Goal: Leave review/rating: Leave review/rating

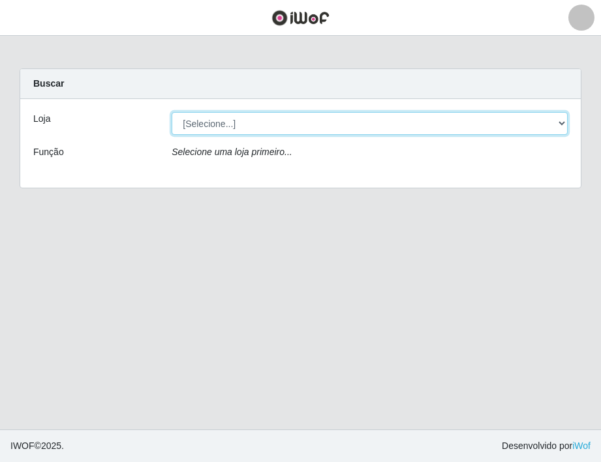
click at [268, 125] on select "[Selecione...] Extrabom - Loja 05 [GEOGRAPHIC_DATA]" at bounding box center [370, 123] width 396 height 23
select select "494"
click at [172, 112] on select "[Selecione...] Extrabom - Loja 05 [GEOGRAPHIC_DATA]" at bounding box center [370, 123] width 396 height 23
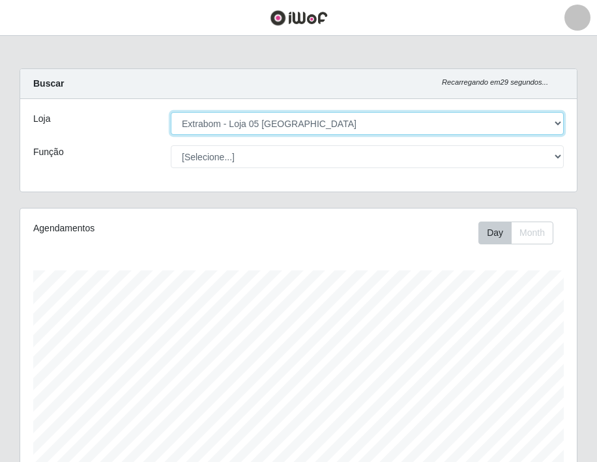
scroll to position [389, 0]
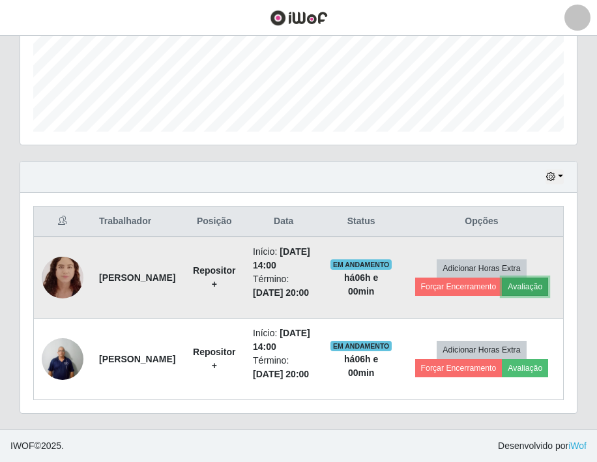
click at [531, 278] on button "Avaliação" at bounding box center [525, 287] width 46 height 18
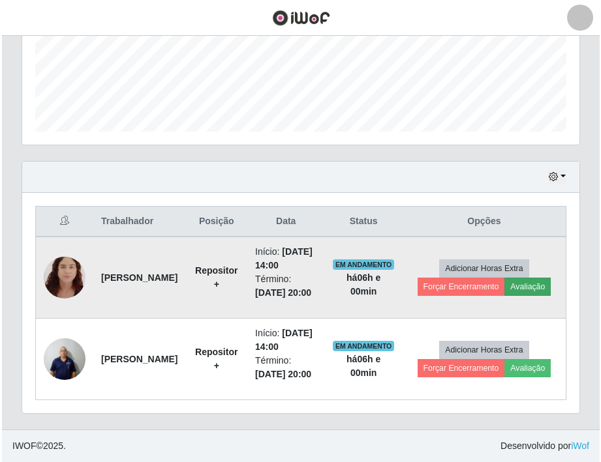
scroll to position [271, 550]
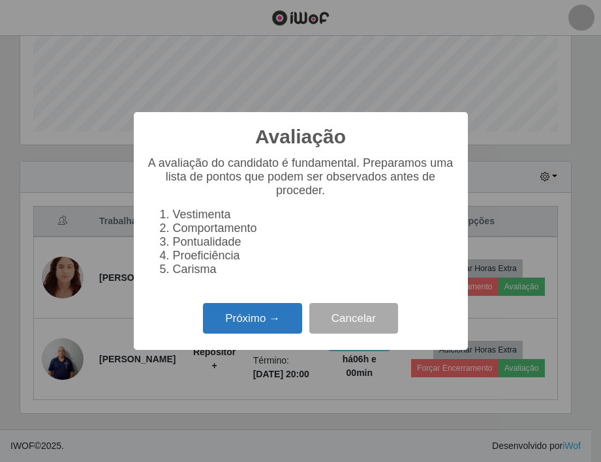
click at [255, 327] on button "Próximo →" at bounding box center [252, 318] width 99 height 31
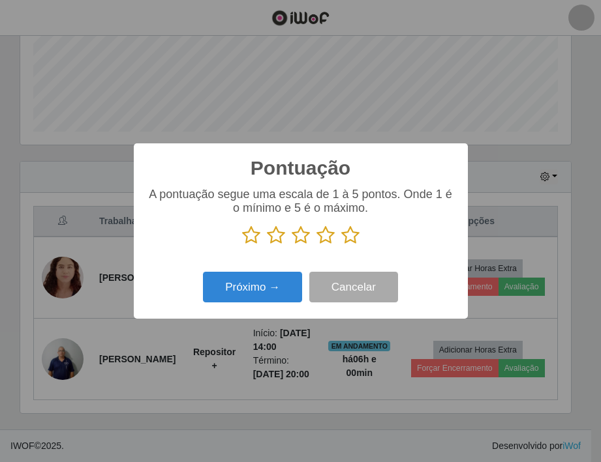
click at [349, 234] on icon at bounding box center [350, 236] width 18 height 20
click at [341, 245] on input "radio" at bounding box center [341, 245] width 0 height 0
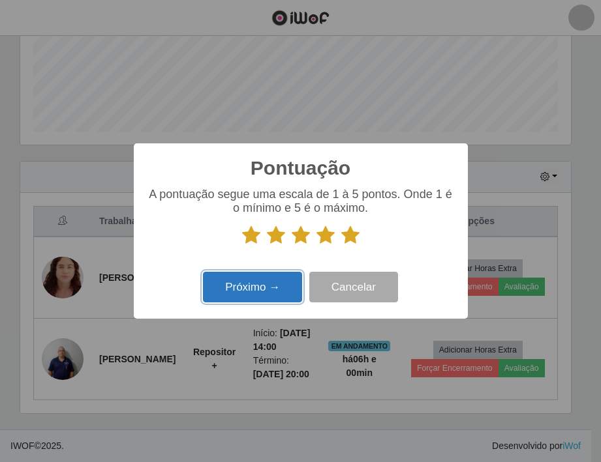
click at [269, 287] on button "Próximo →" at bounding box center [252, 287] width 99 height 31
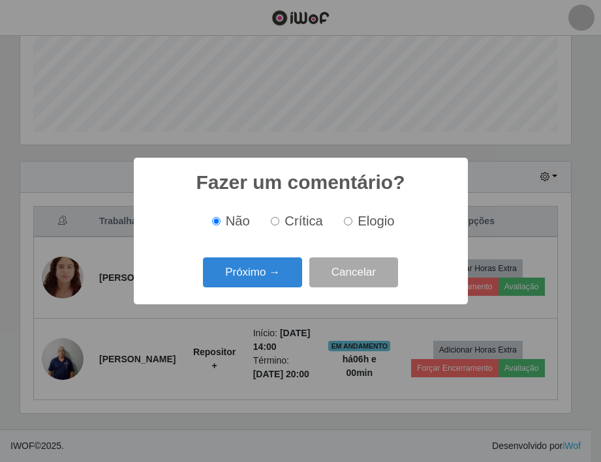
click at [346, 221] on input "Elogio" at bounding box center [348, 221] width 8 height 8
radio input "true"
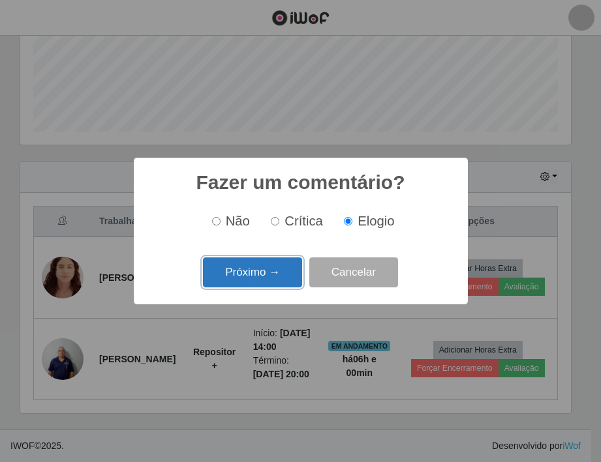
click at [267, 271] on button "Próximo →" at bounding box center [252, 273] width 99 height 31
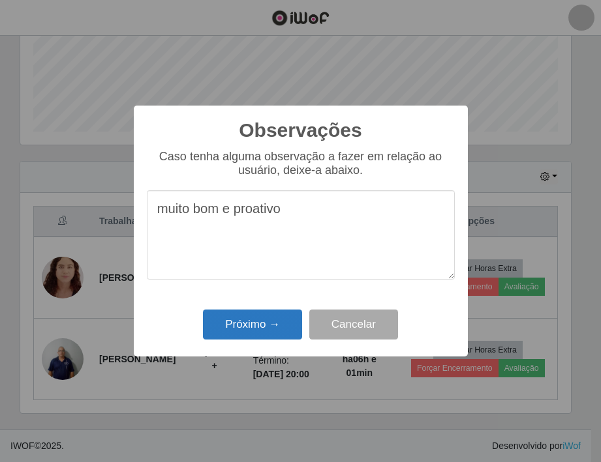
type textarea "muito bom e proativo"
click at [249, 325] on button "Próximo →" at bounding box center [252, 325] width 99 height 31
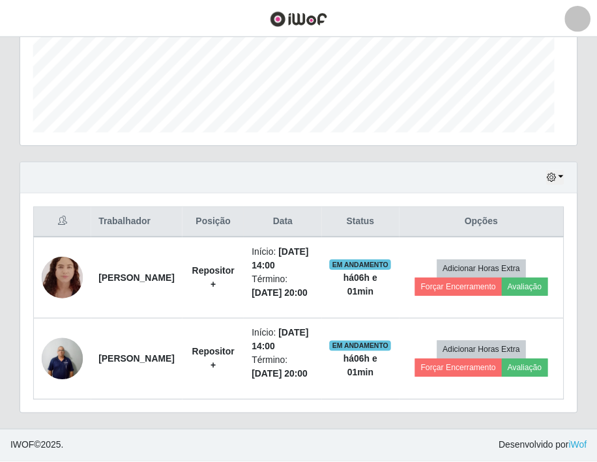
scroll to position [271, 557]
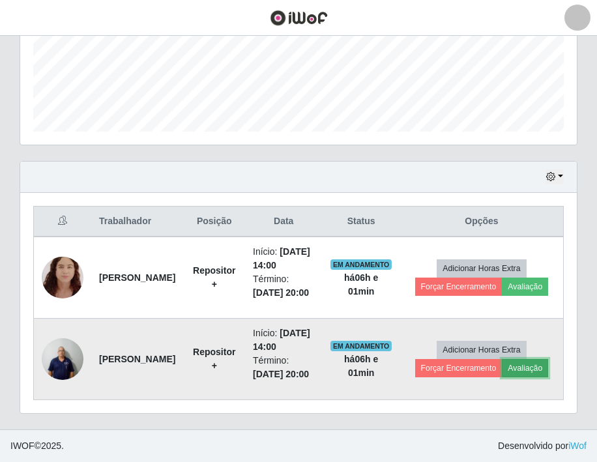
click at [530, 359] on button "Avaliação" at bounding box center [525, 368] width 46 height 18
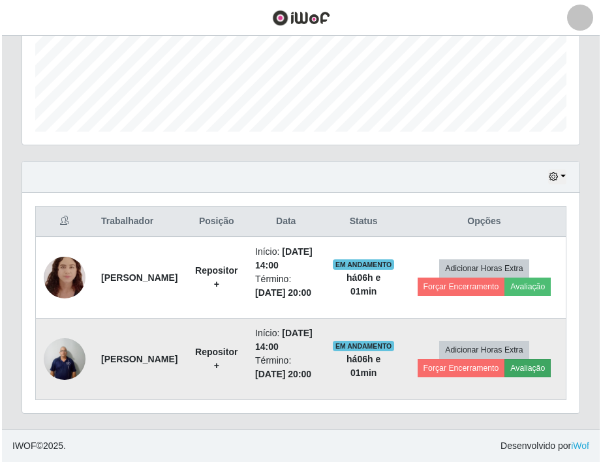
scroll to position [271, 550]
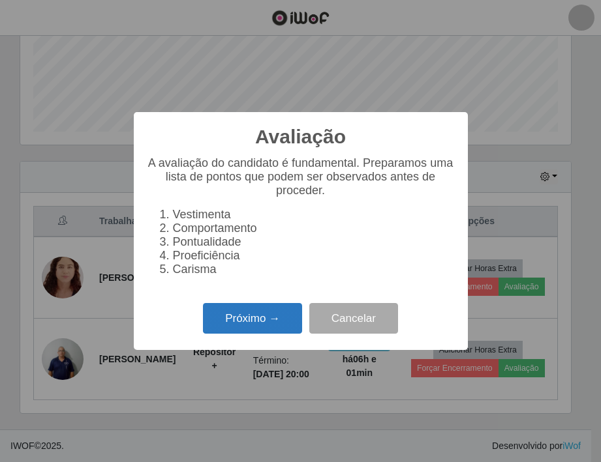
click at [267, 326] on button "Próximo →" at bounding box center [252, 318] width 99 height 31
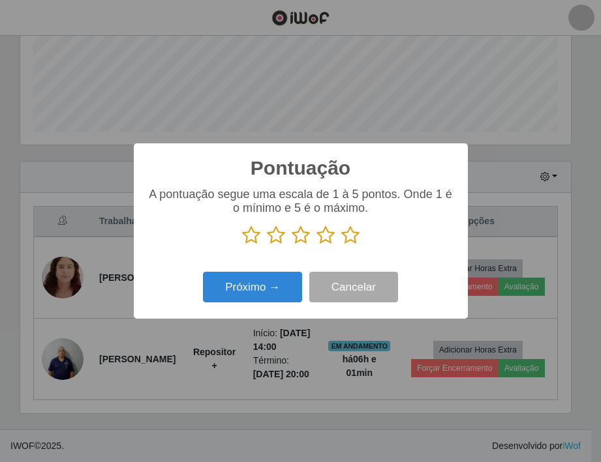
scroll to position [651891, 651611]
click at [352, 239] on icon at bounding box center [350, 236] width 18 height 20
click at [341, 245] on input "radio" at bounding box center [341, 245] width 0 height 0
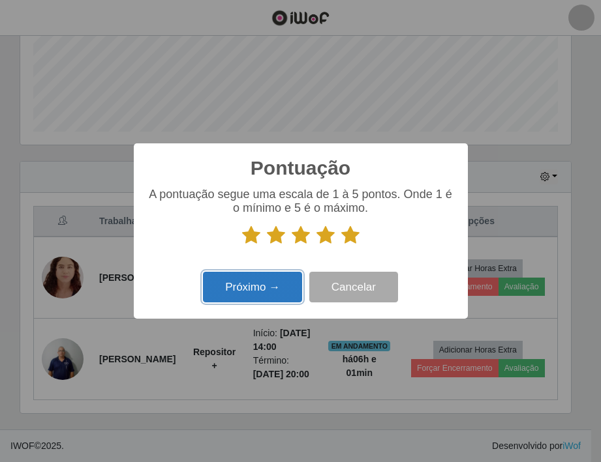
click at [265, 289] on button "Próximo →" at bounding box center [252, 287] width 99 height 31
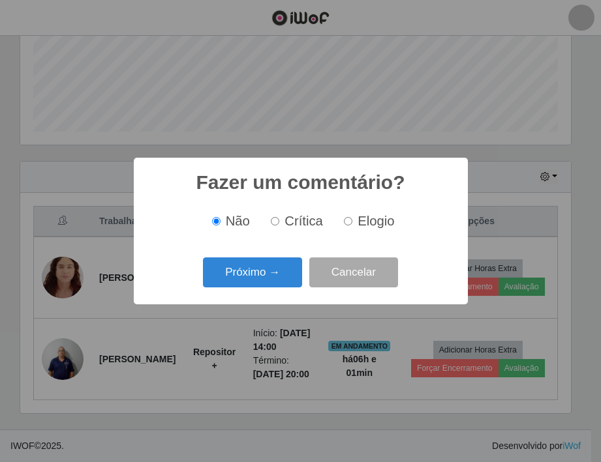
click at [348, 223] on input "Elogio" at bounding box center [348, 221] width 8 height 8
radio input "true"
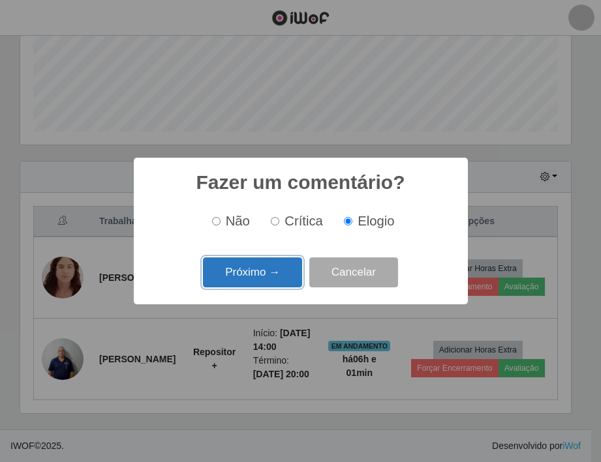
click at [267, 272] on button "Próximo →" at bounding box center [252, 273] width 99 height 31
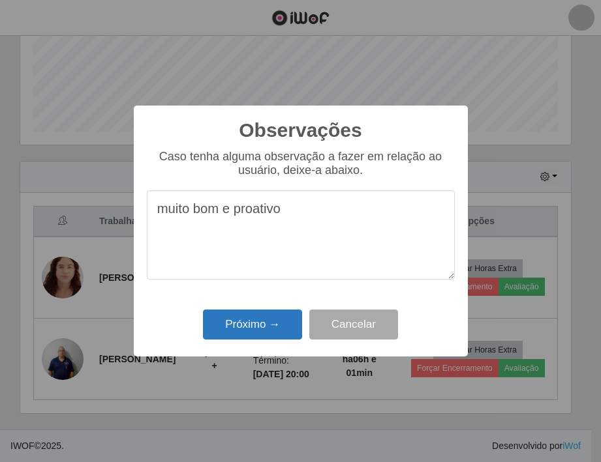
type textarea "muito bom e proativo"
click at [250, 320] on button "Próximo →" at bounding box center [252, 325] width 99 height 31
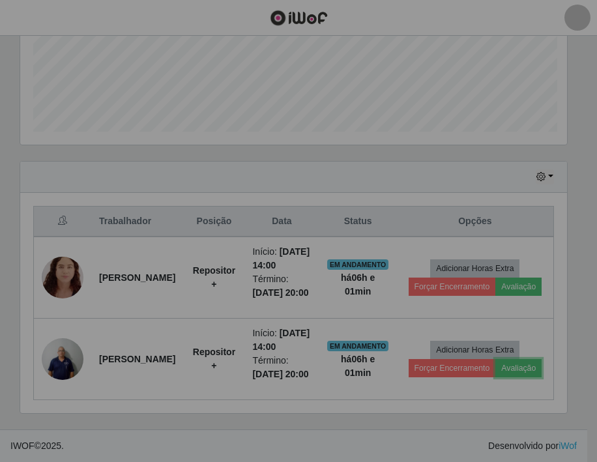
scroll to position [271, 557]
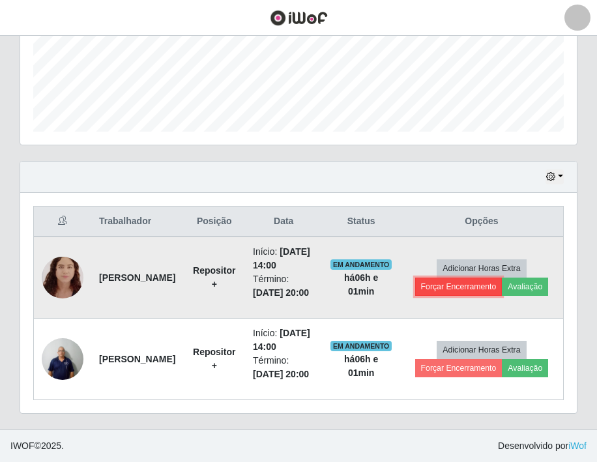
click at [475, 278] on button "Forçar Encerramento" at bounding box center [458, 287] width 87 height 18
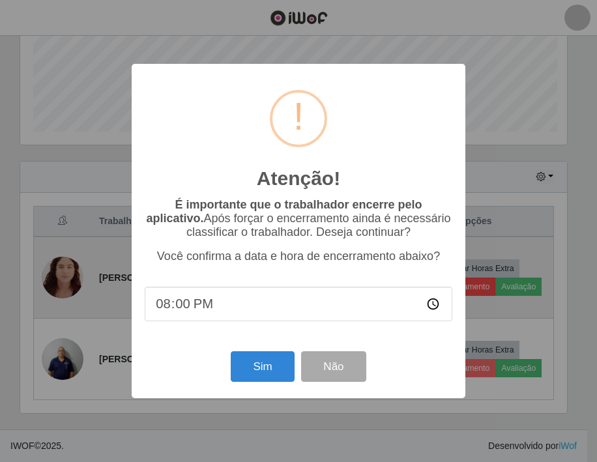
scroll to position [271, 550]
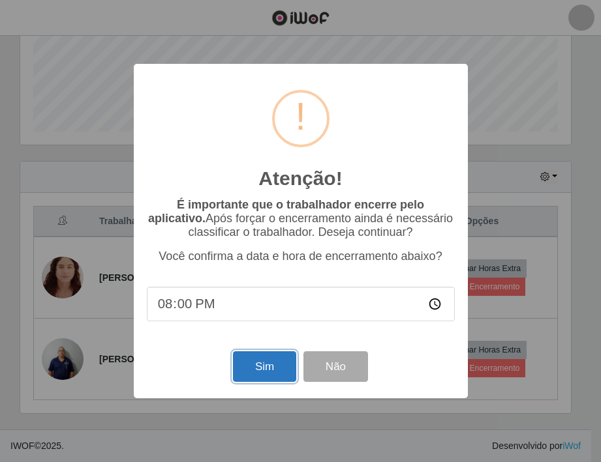
click at [265, 369] on button "Sim" at bounding box center [264, 367] width 63 height 31
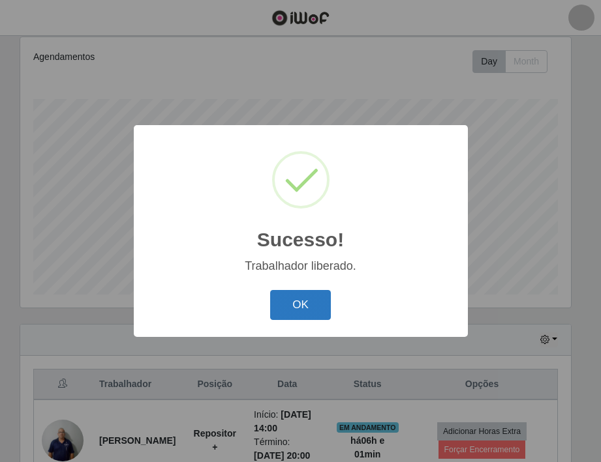
click at [297, 304] on button "OK" at bounding box center [300, 305] width 61 height 31
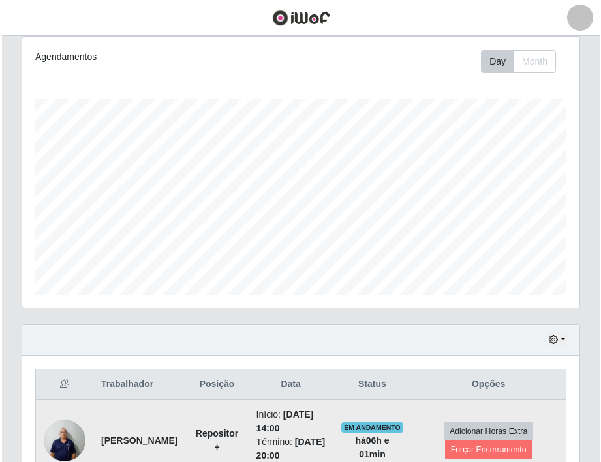
scroll to position [280, 0]
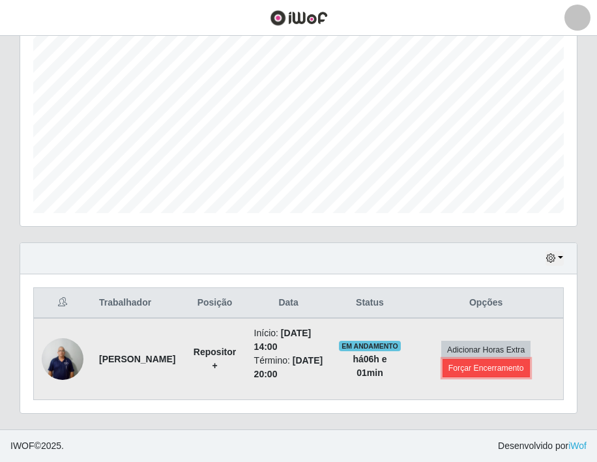
click at [475, 359] on button "Forçar Encerramento" at bounding box center [486, 368] width 87 height 18
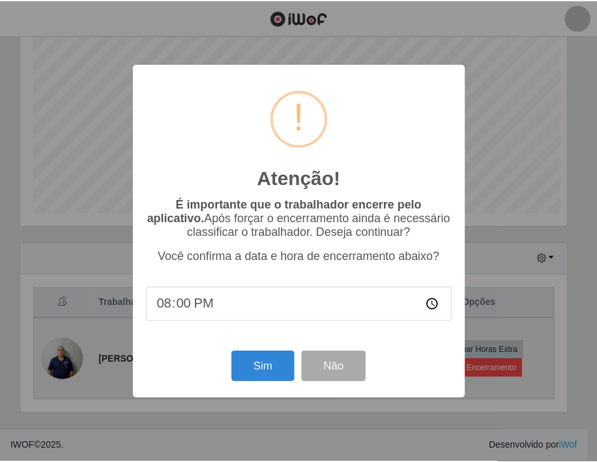
scroll to position [271, 550]
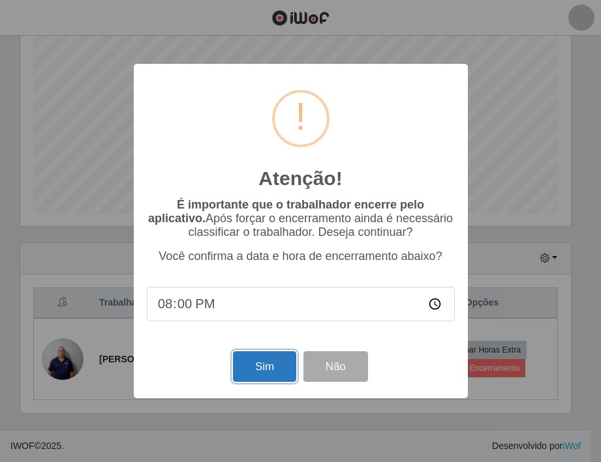
click at [264, 363] on button "Sim" at bounding box center [264, 367] width 63 height 31
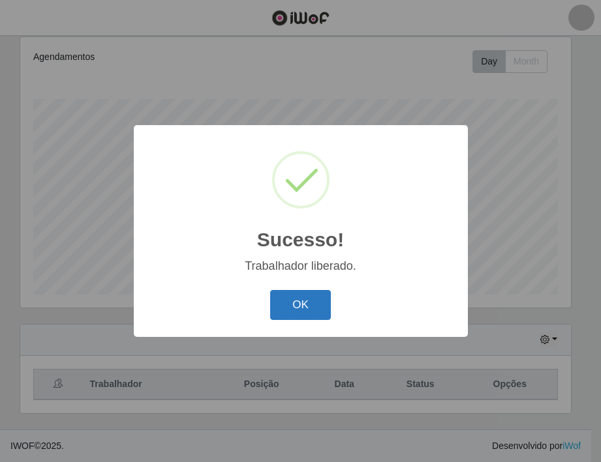
click at [305, 309] on button "OK" at bounding box center [300, 305] width 61 height 31
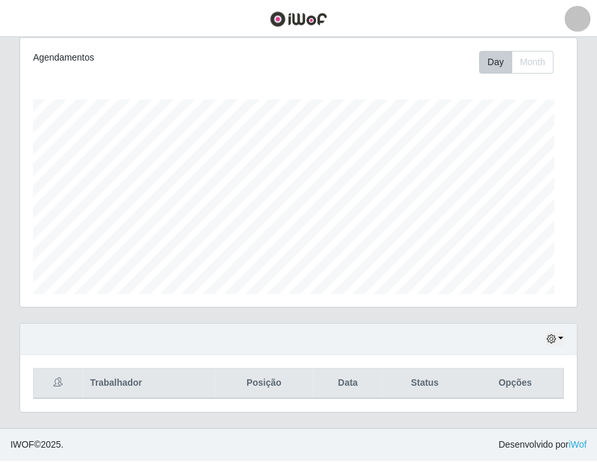
scroll to position [271, 557]
